Goal: Entertainment & Leisure: Consume media (video, audio)

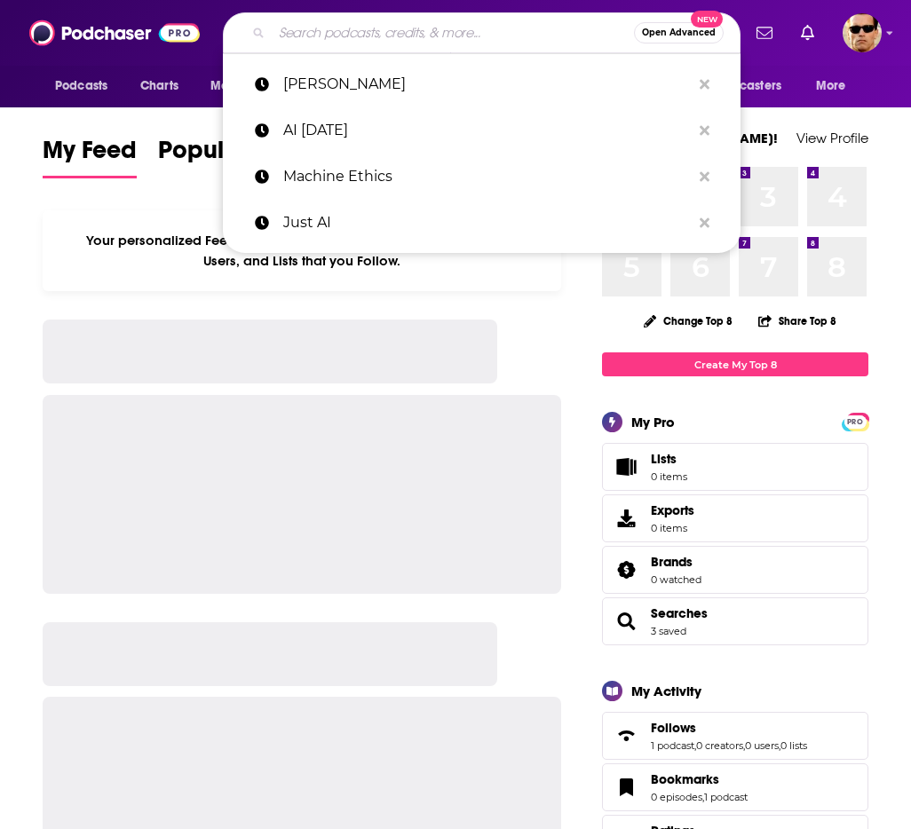
click at [330, 32] on input "Search podcasts, credits, & more..." at bounding box center [453, 33] width 362 height 28
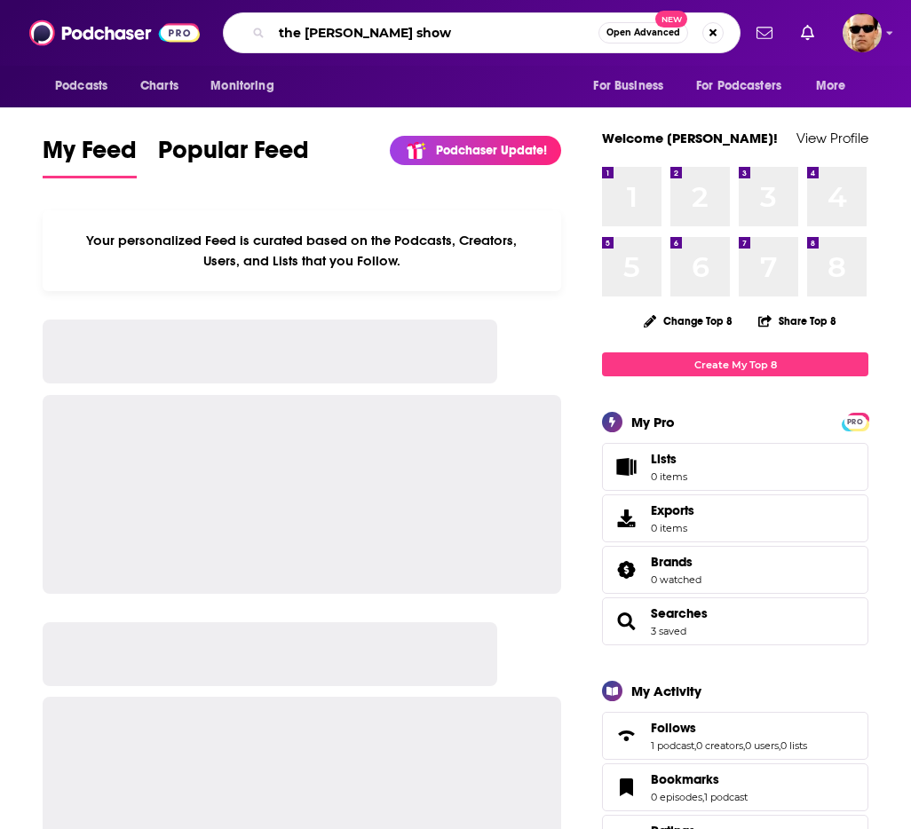
type input "the [PERSON_NAME] show"
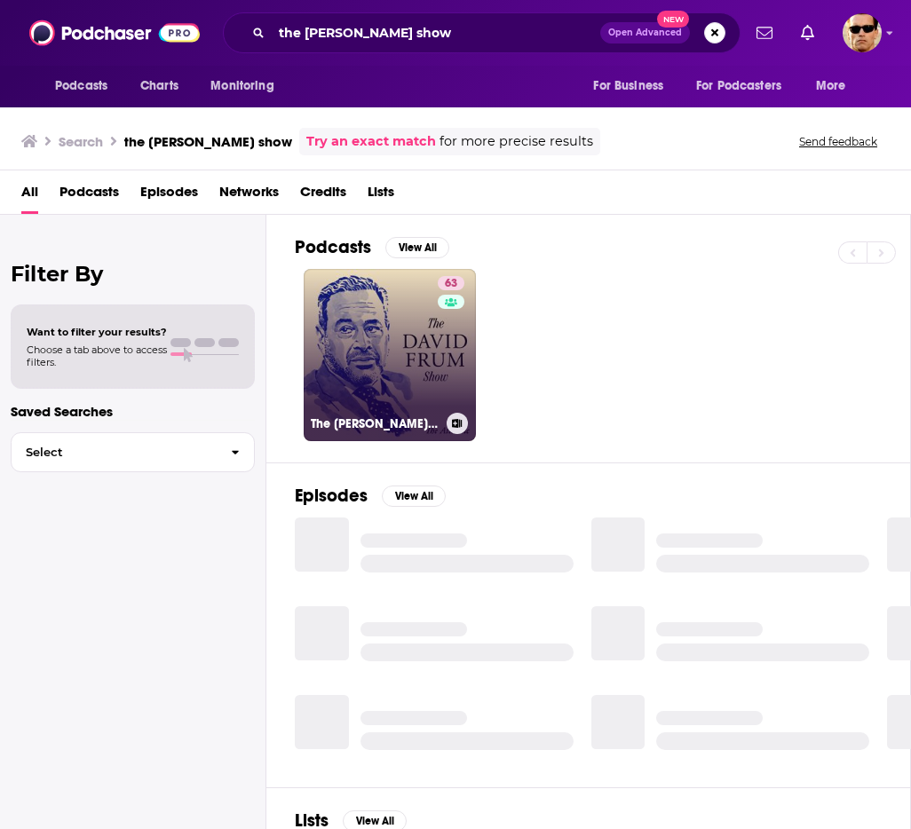
click at [389, 348] on link "63 The [PERSON_NAME] Show" at bounding box center [390, 355] width 172 height 172
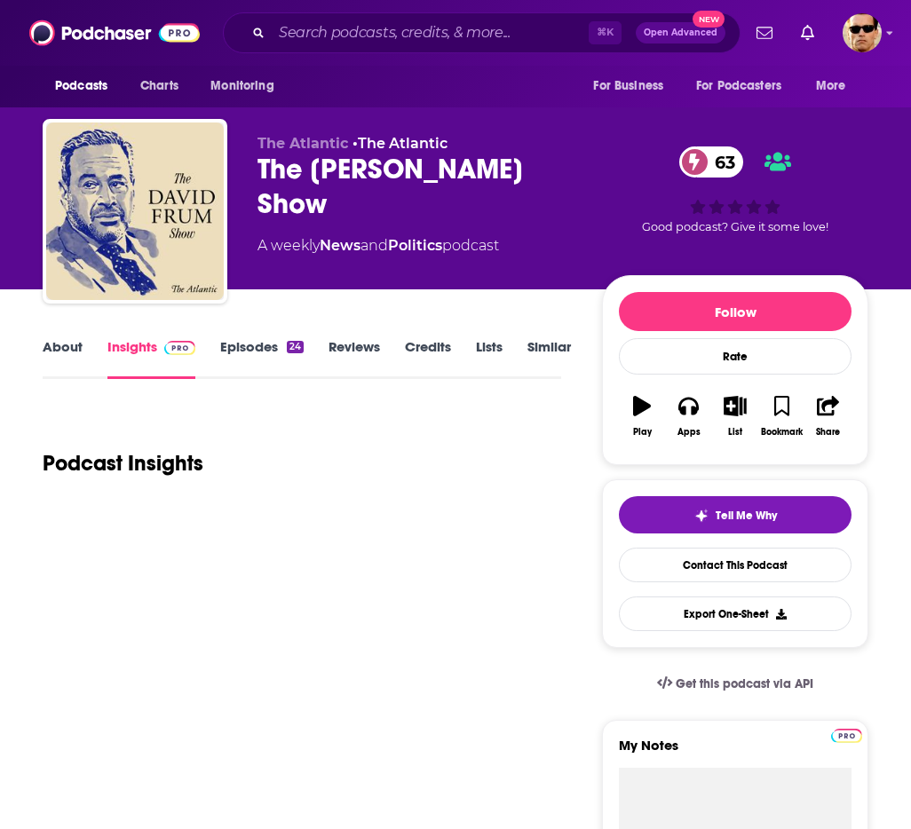
click at [242, 349] on link "Episodes 24" at bounding box center [261, 358] width 83 height 41
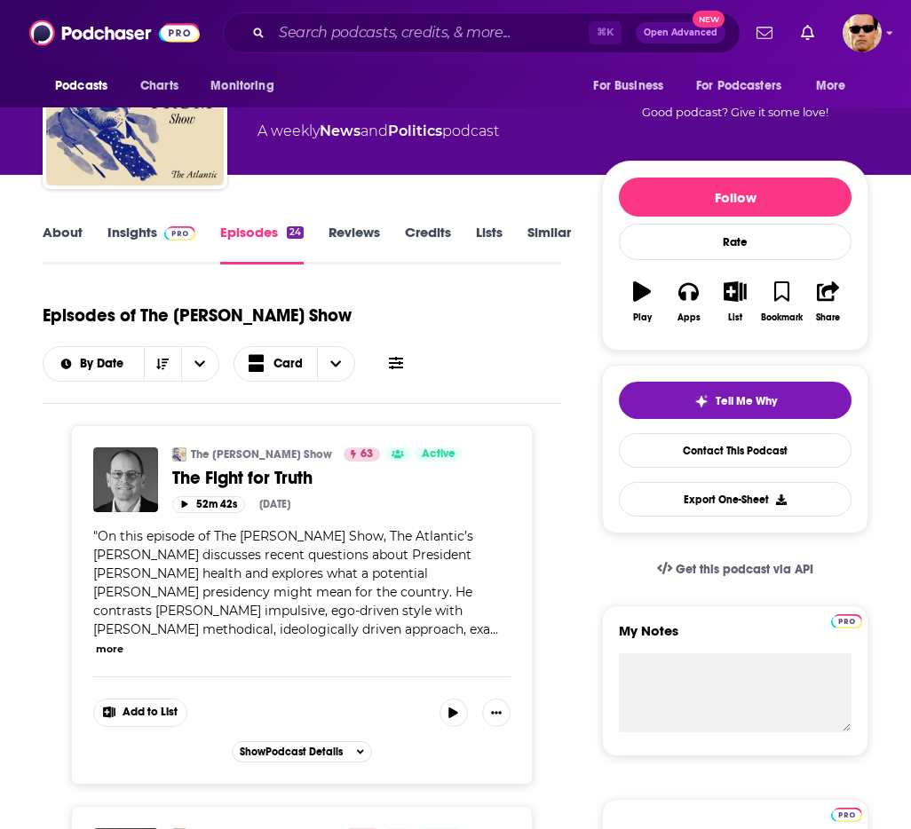
scroll to position [148, 0]
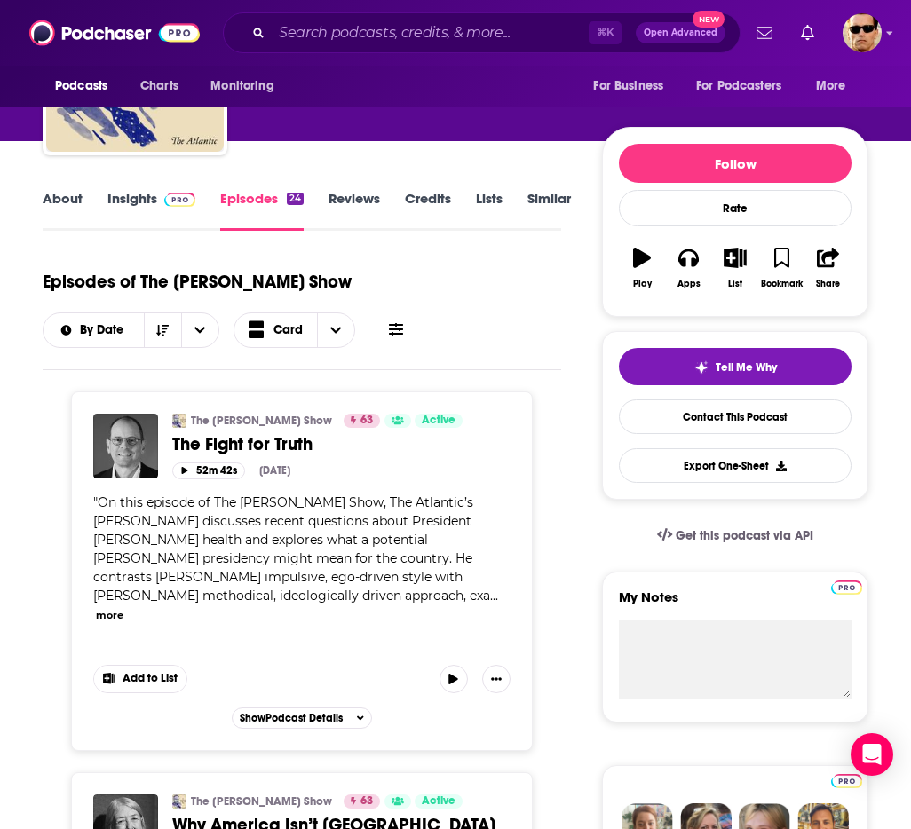
click at [159, 206] on span at bounding box center [176, 198] width 38 height 17
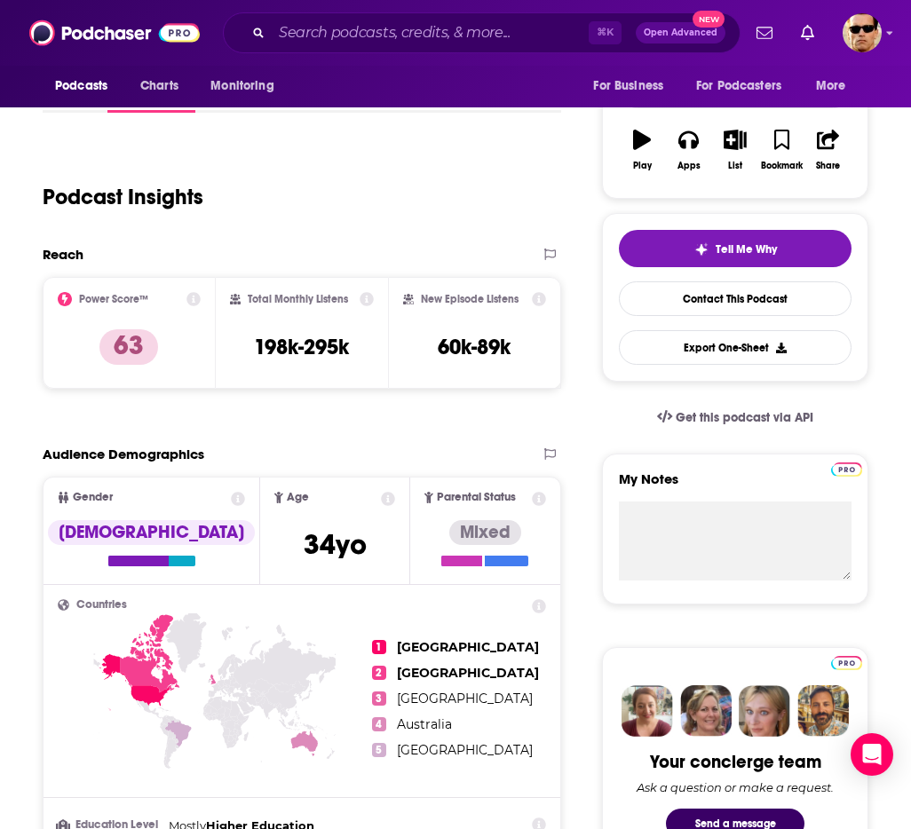
scroll to position [161, 0]
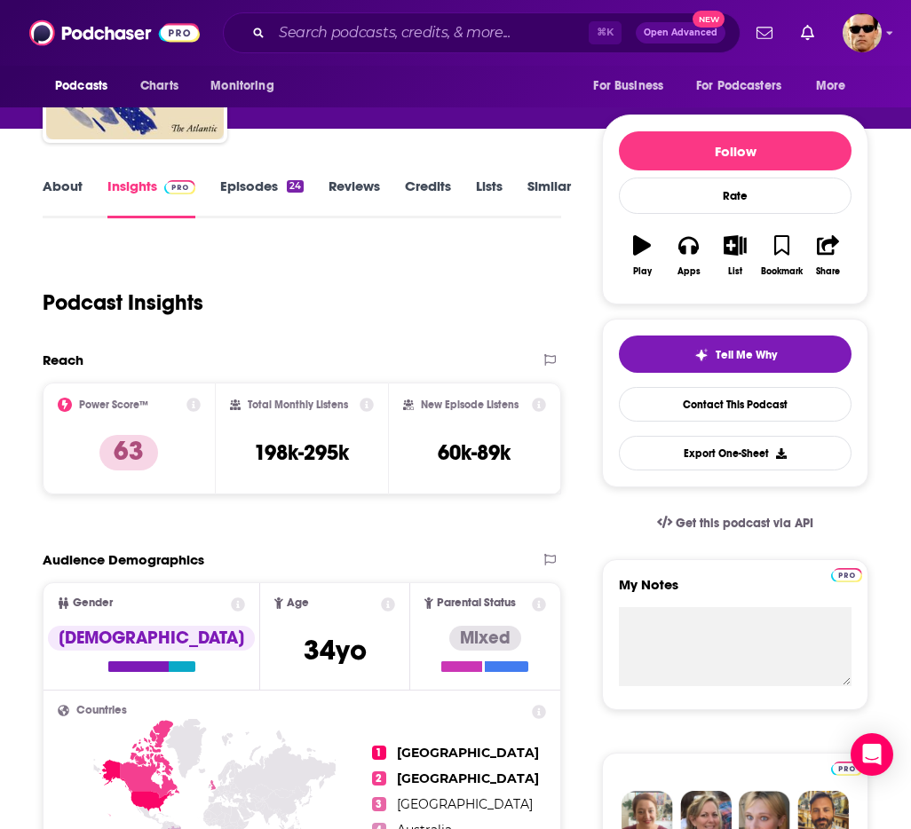
click at [262, 193] on link "Episodes 24" at bounding box center [261, 198] width 83 height 41
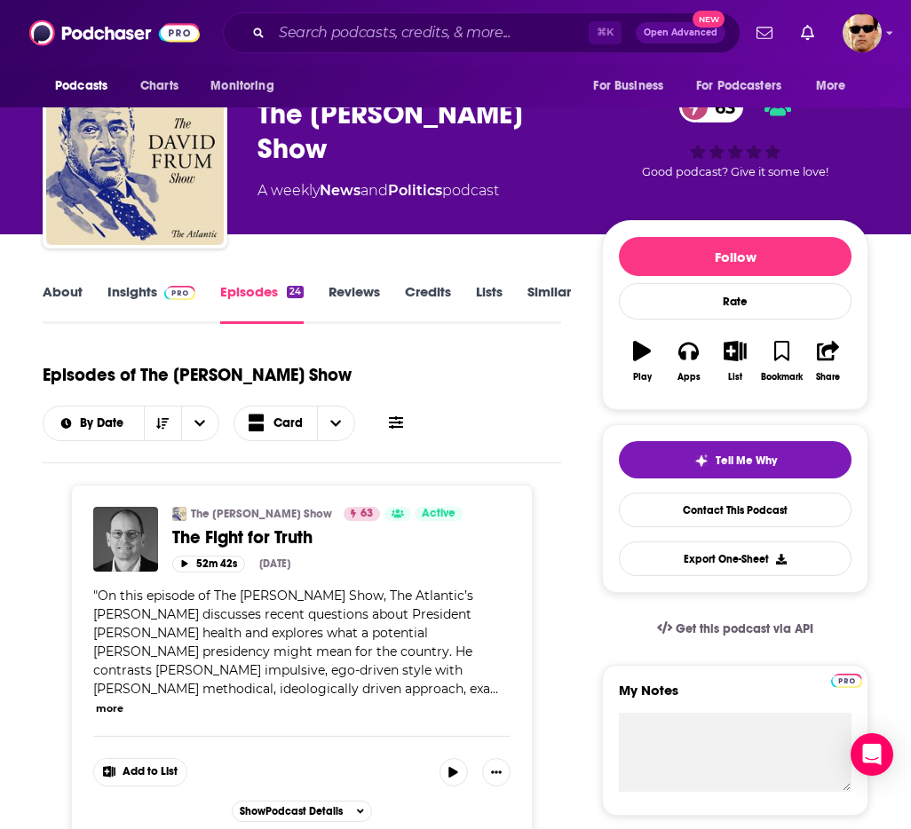
scroll to position [75, 0]
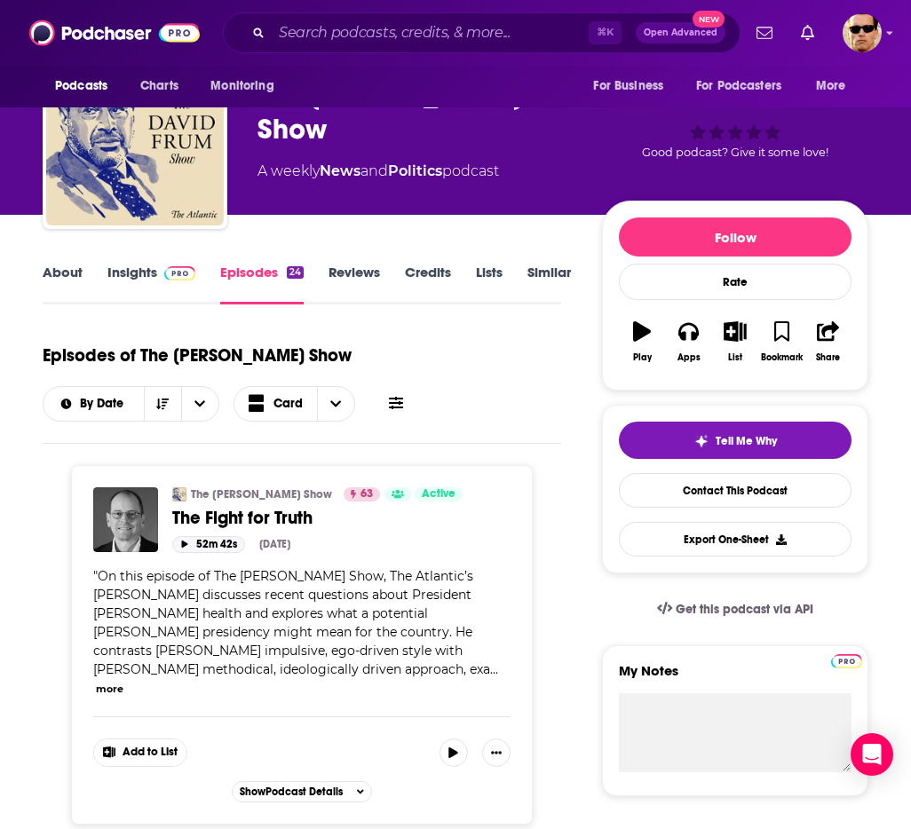
click at [209, 549] on button "52m 42s" at bounding box center [208, 544] width 73 height 17
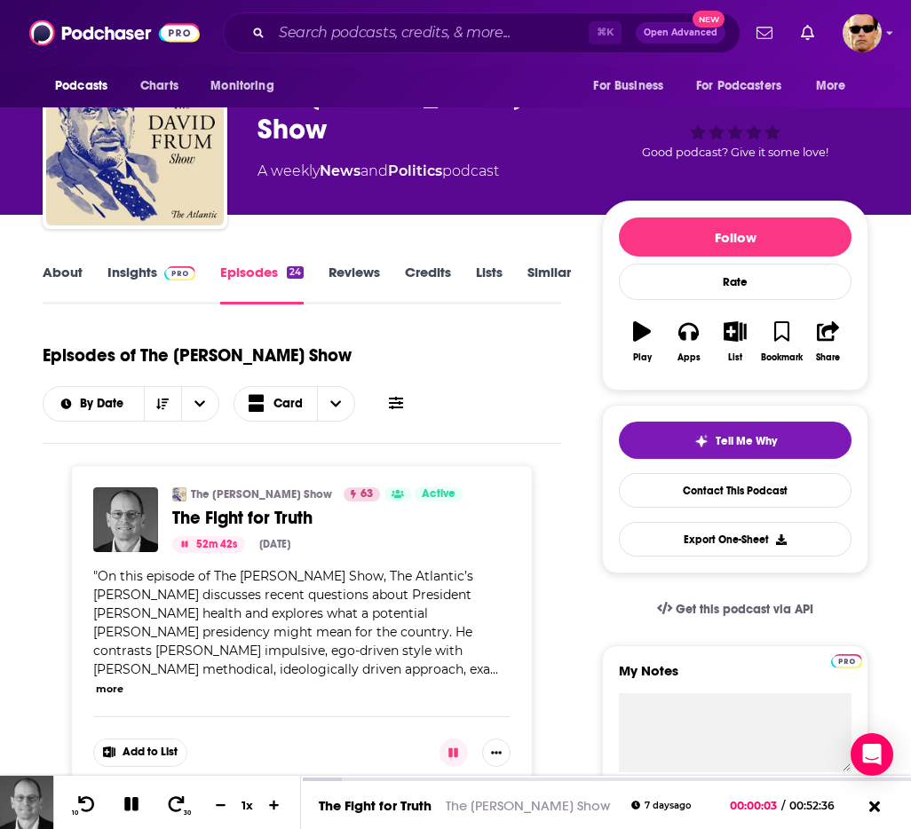
click at [104, 682] on button "more" at bounding box center [110, 689] width 28 height 15
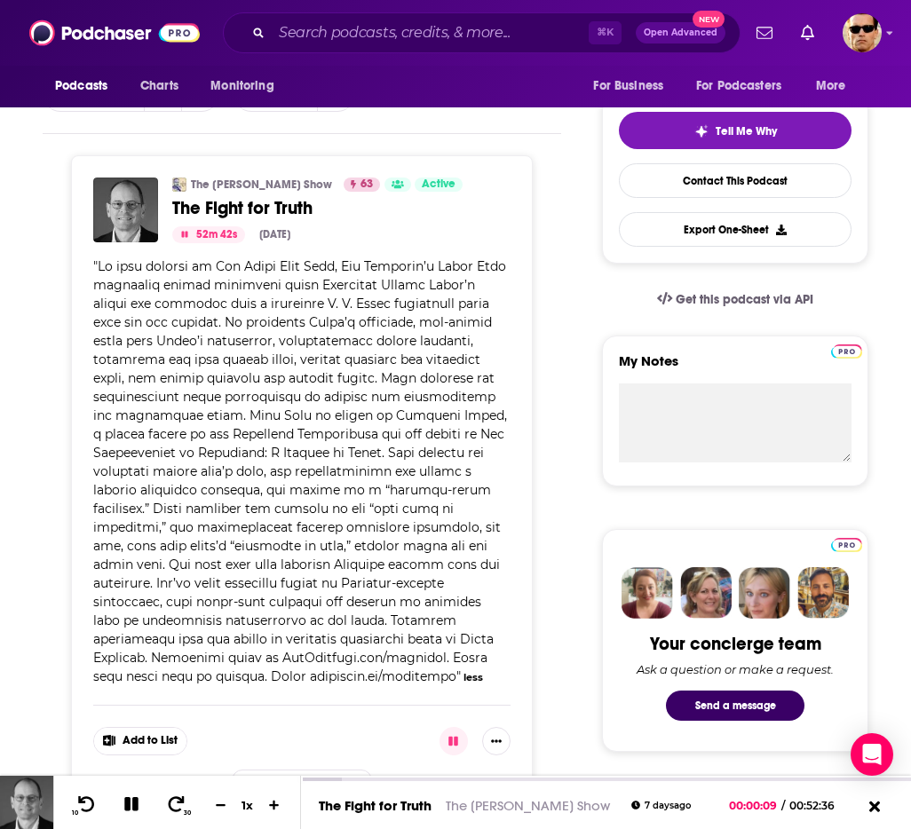
scroll to position [397, 0]
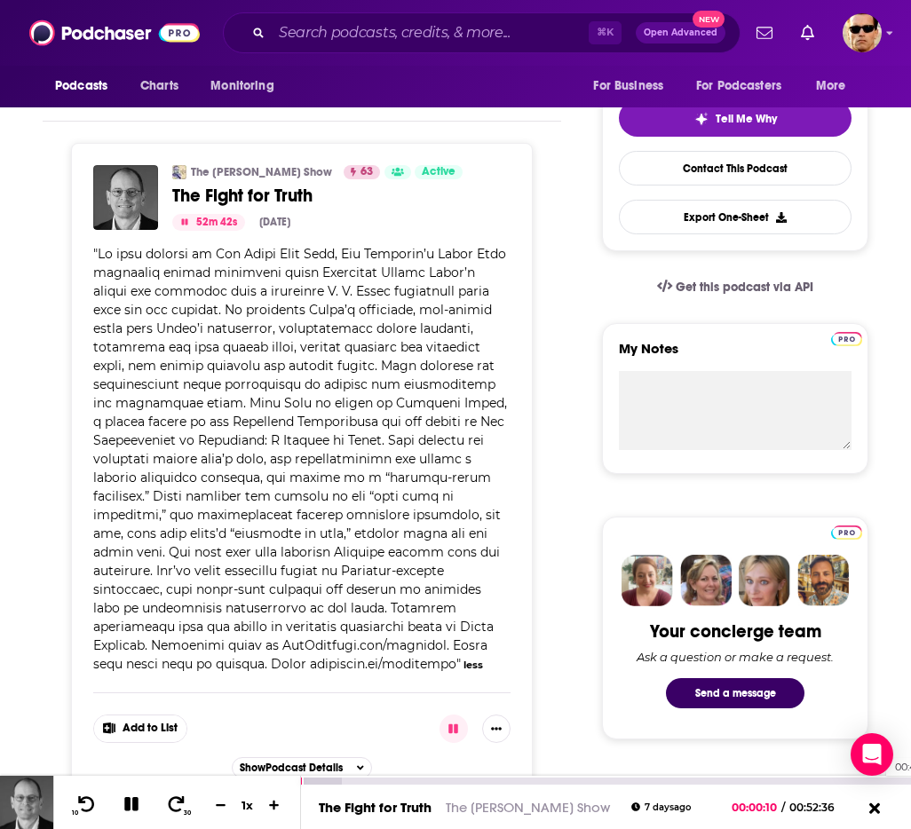
click at [877, 782] on div "00:49:43" at bounding box center [606, 781] width 610 height 7
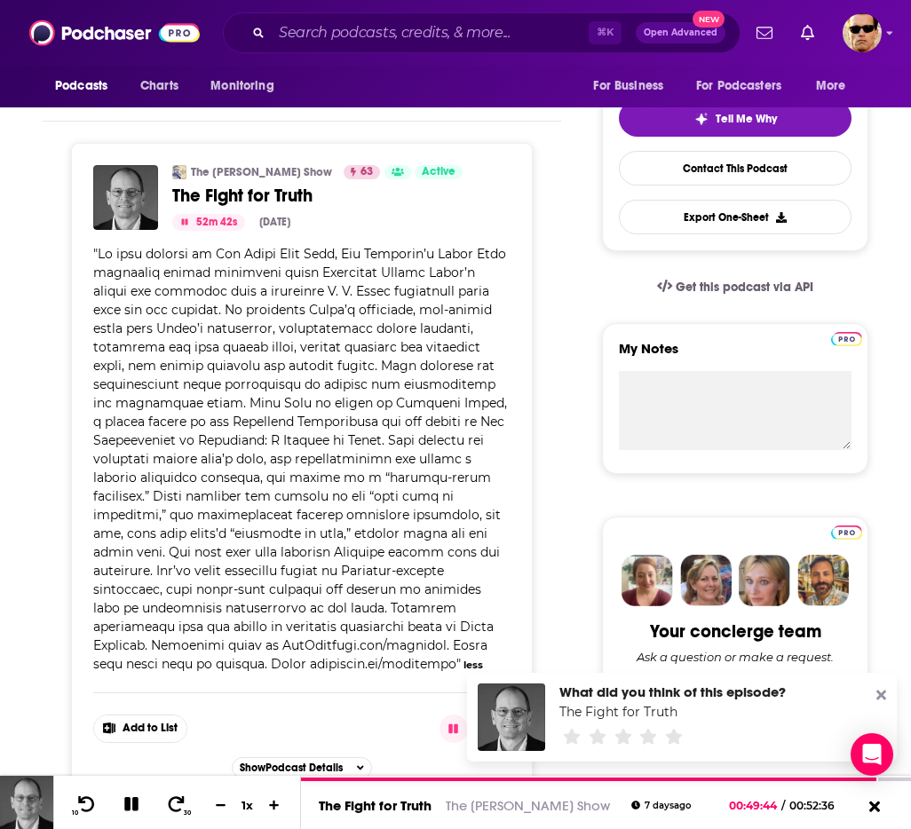
click at [881, 691] on icon at bounding box center [881, 695] width 10 height 14
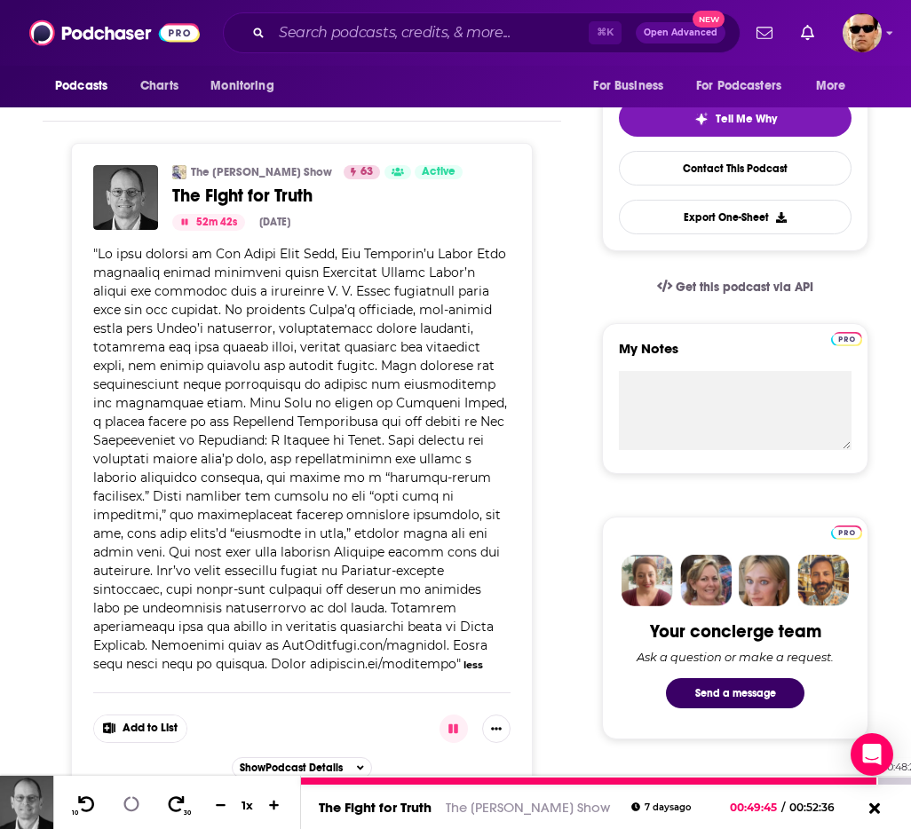
click at [862, 783] on div at bounding box center [589, 781] width 576 height 7
click at [135, 809] on icon at bounding box center [131, 804] width 14 height 14
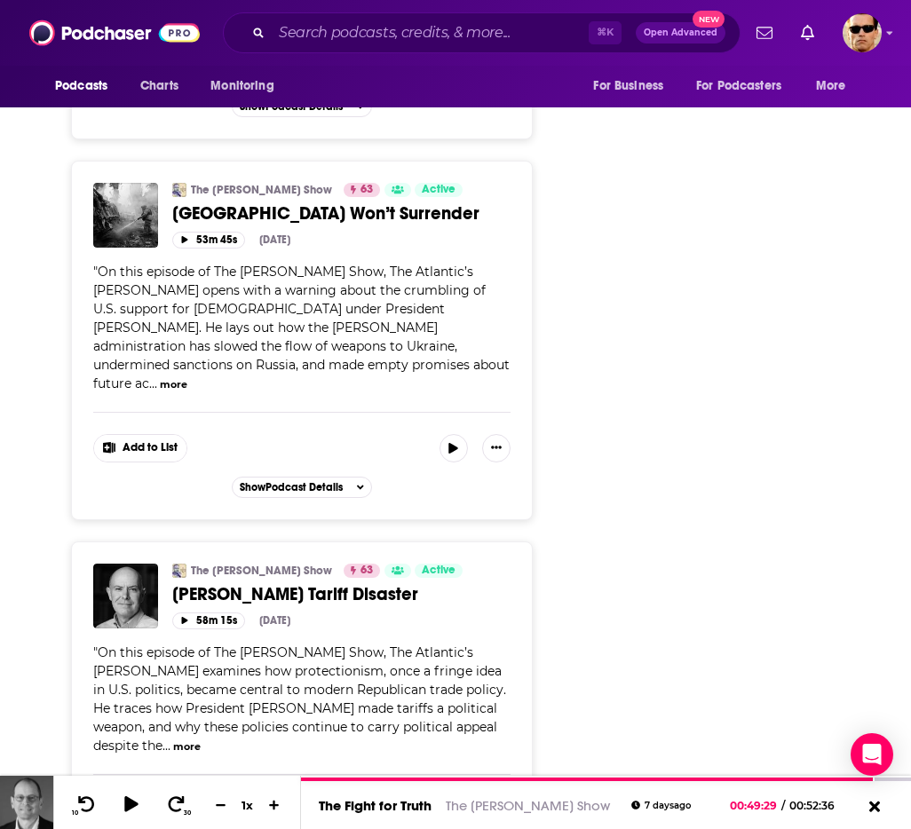
scroll to position [2344, 0]
